Goal: Information Seeking & Learning: Learn about a topic

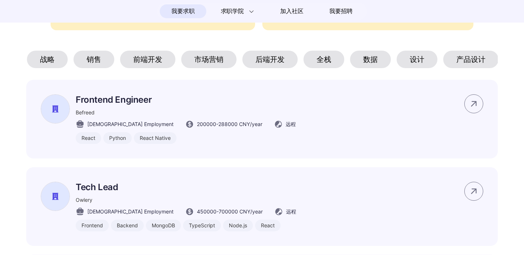
scroll to position [0, 50]
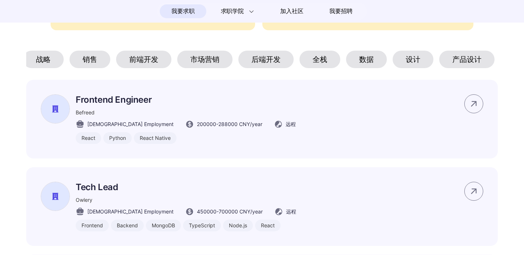
click at [417, 55] on div "设计" at bounding box center [412, 59] width 41 height 17
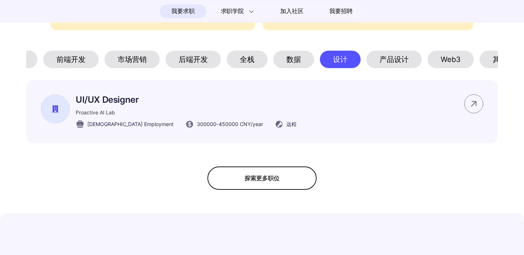
scroll to position [0, 129]
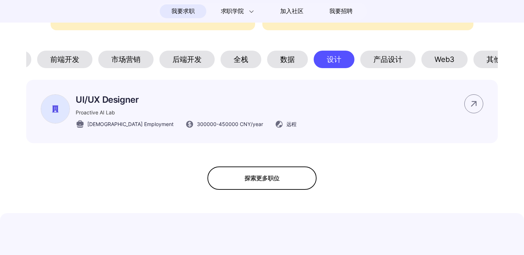
click at [360, 59] on div "全部 战略 销售 前端开发 市场营销 后端开发 全栈 数据 设计 产品设计 Web3 其他" at bounding box center [132, 59] width 471 height 17
click at [371, 59] on div "产品设计" at bounding box center [387, 59] width 55 height 17
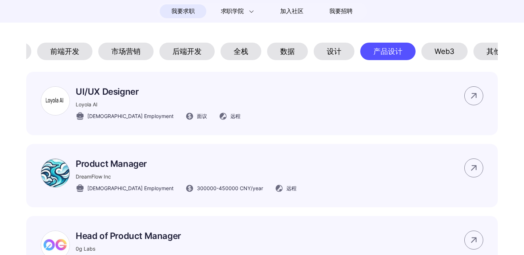
scroll to position [365, 0]
click at [319, 99] on div "UI/UX Designer Loyola AI [DEMOGRAPHIC_DATA] Employment 面议 远程 立即申请" at bounding box center [261, 102] width 471 height 63
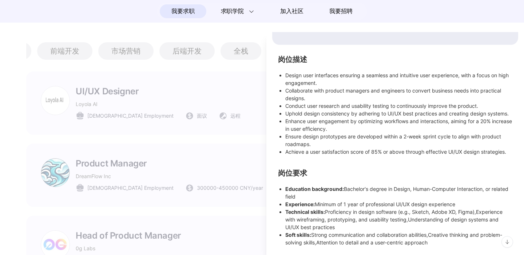
scroll to position [0, 0]
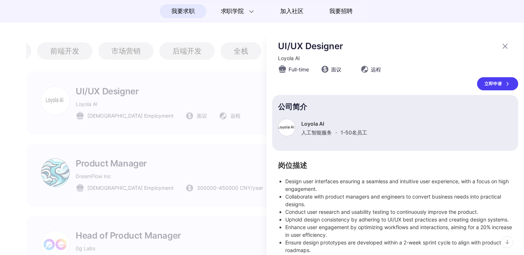
click at [506, 44] on icon at bounding box center [504, 46] width 9 height 9
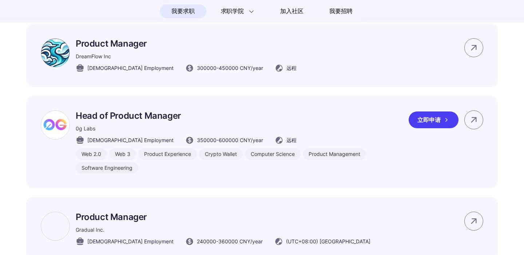
scroll to position [450, 0]
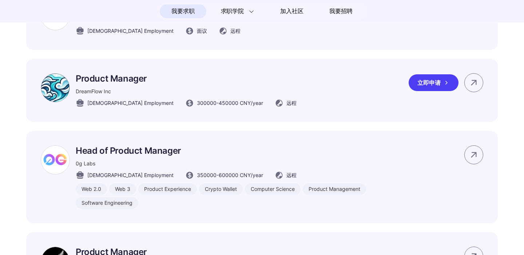
click at [237, 84] on p "Product Manager" at bounding box center [186, 78] width 221 height 11
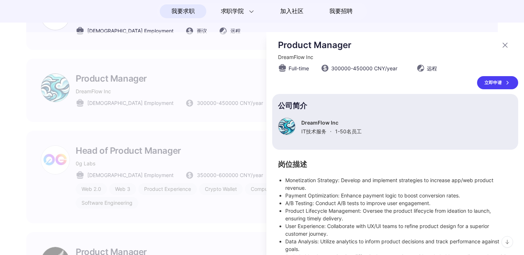
scroll to position [0, 0]
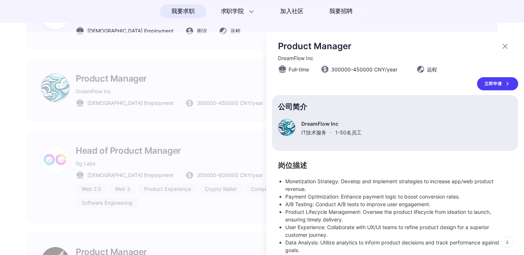
click at [504, 44] on icon at bounding box center [504, 46] width 9 height 9
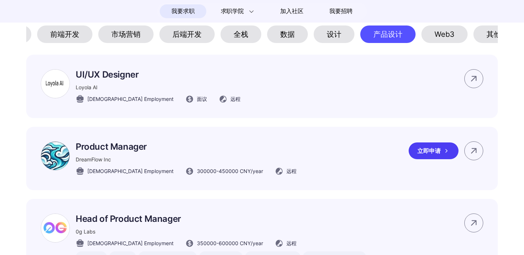
scroll to position [376, 0]
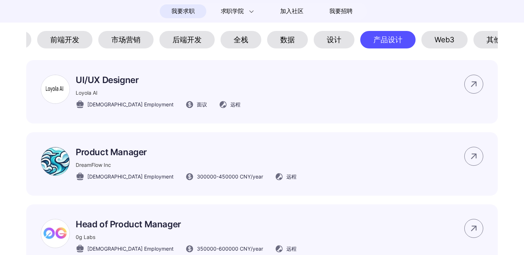
click at [339, 33] on div "设计" at bounding box center [334, 39] width 41 height 17
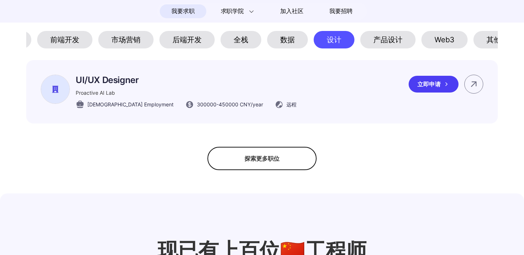
click at [320, 75] on div "UI/UX Designer Proactive AI Lab [DEMOGRAPHIC_DATA] Employment 300000 - 450000 C…" at bounding box center [261, 91] width 471 height 63
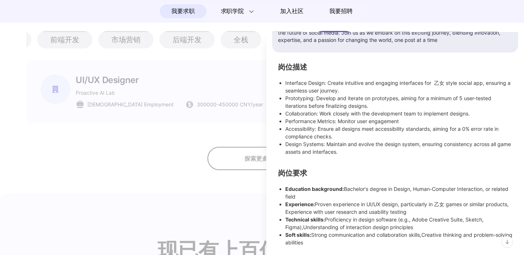
scroll to position [0, 0]
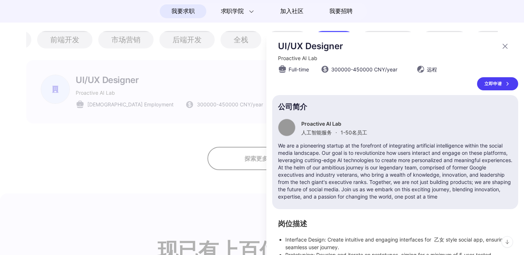
click at [508, 48] on icon at bounding box center [504, 46] width 9 height 9
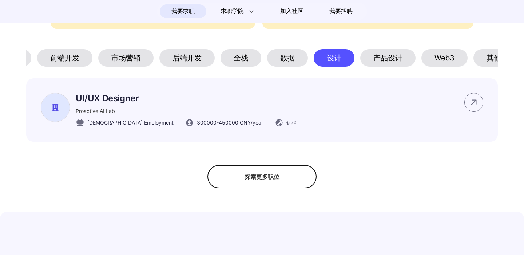
scroll to position [342, 0]
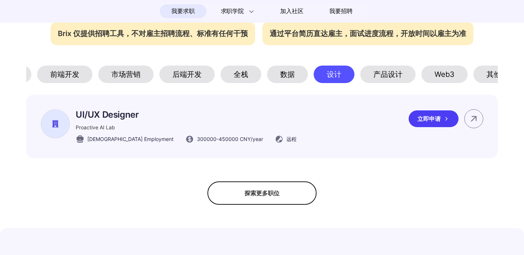
click at [225, 124] on div "UI/UX Designer Proactive AI Lab [DEMOGRAPHIC_DATA] Employment 300000 - 450000 C…" at bounding box center [186, 126] width 221 height 34
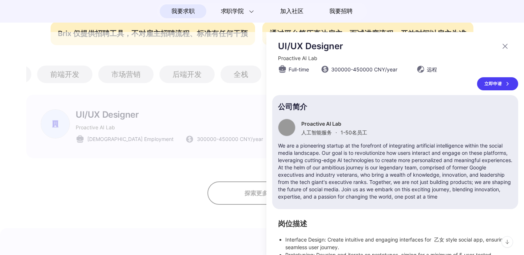
scroll to position [0, 0]
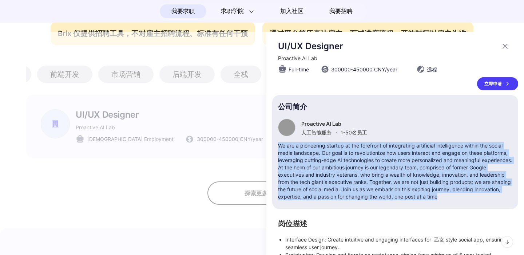
drag, startPoint x: 278, startPoint y: 147, endPoint x: 470, endPoint y: 197, distance: 198.2
click at [470, 197] on p "We are a pioneering startup at the forefront of integrating artificial intellig…" at bounding box center [395, 171] width 234 height 58
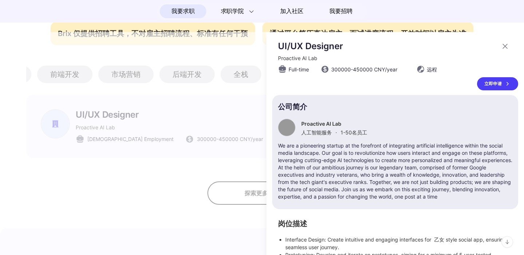
click at [390, 91] on div "UI/UX Designer Proactive AI Lab Full-time 300000 - 450000 CNY /year 远程 立即申请 公司简…" at bounding box center [395, 222] width 246 height 362
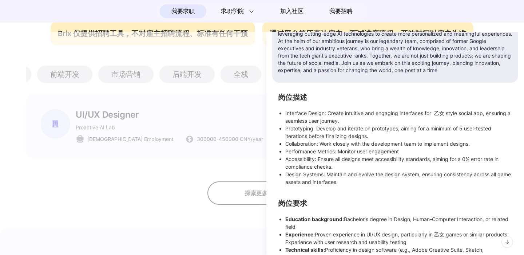
scroll to position [156, 0]
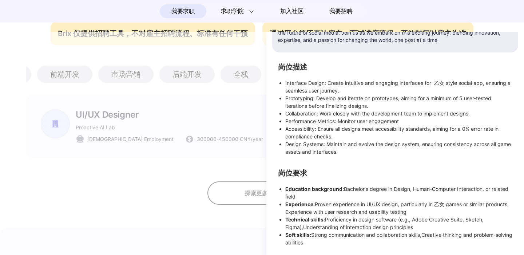
click at [216, 123] on div at bounding box center [262, 143] width 524 height 223
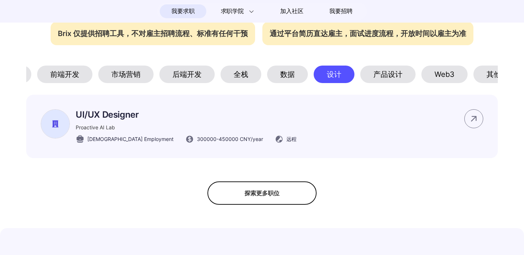
click at [391, 79] on div "产品设计" at bounding box center [387, 73] width 55 height 17
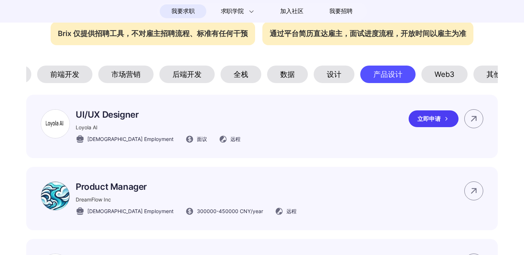
click at [159, 117] on p "UI/UX Designer" at bounding box center [158, 114] width 165 height 11
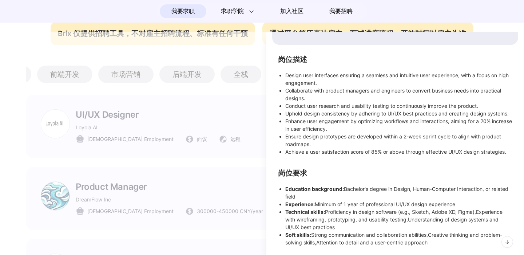
scroll to position [0, 0]
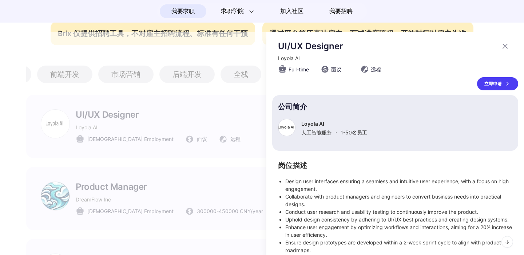
click at [198, 92] on div at bounding box center [262, 143] width 524 height 223
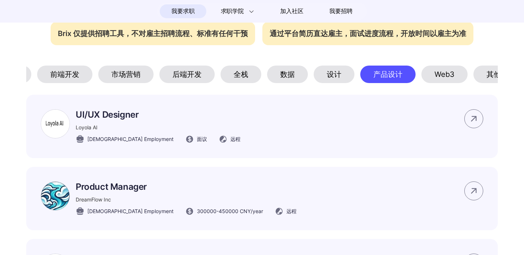
click at [330, 77] on div "设计" at bounding box center [334, 73] width 41 height 17
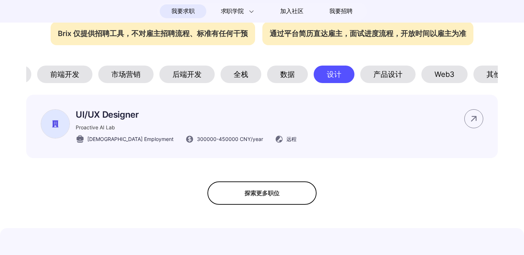
click at [387, 81] on div "产品设计" at bounding box center [387, 73] width 55 height 17
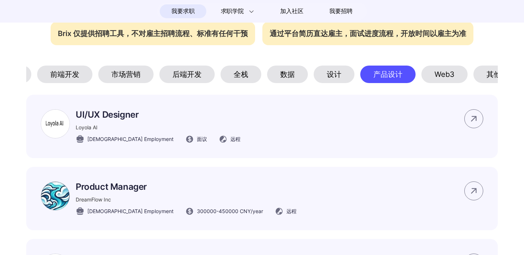
click at [345, 82] on div "设计" at bounding box center [334, 73] width 41 height 17
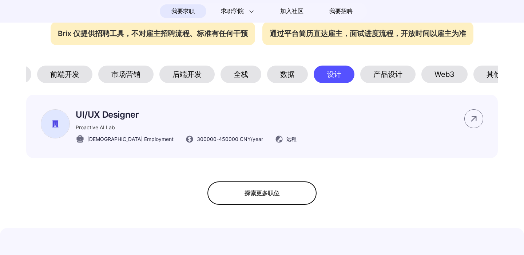
click at [382, 79] on div "产品设计" at bounding box center [387, 73] width 55 height 17
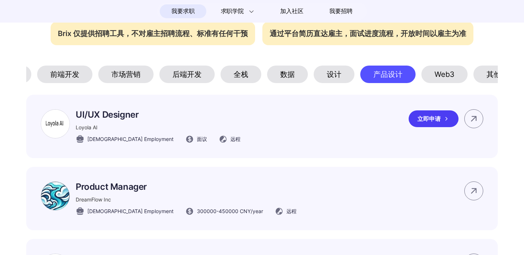
click at [158, 120] on p "UI/UX Designer" at bounding box center [158, 114] width 165 height 11
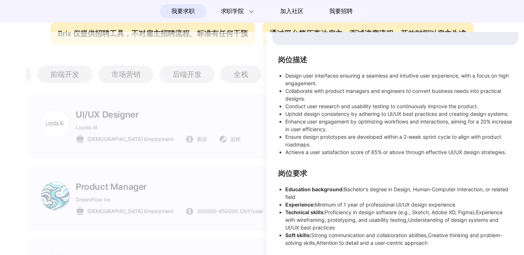
scroll to position [106, 0]
